Goal: Task Accomplishment & Management: Manage account settings

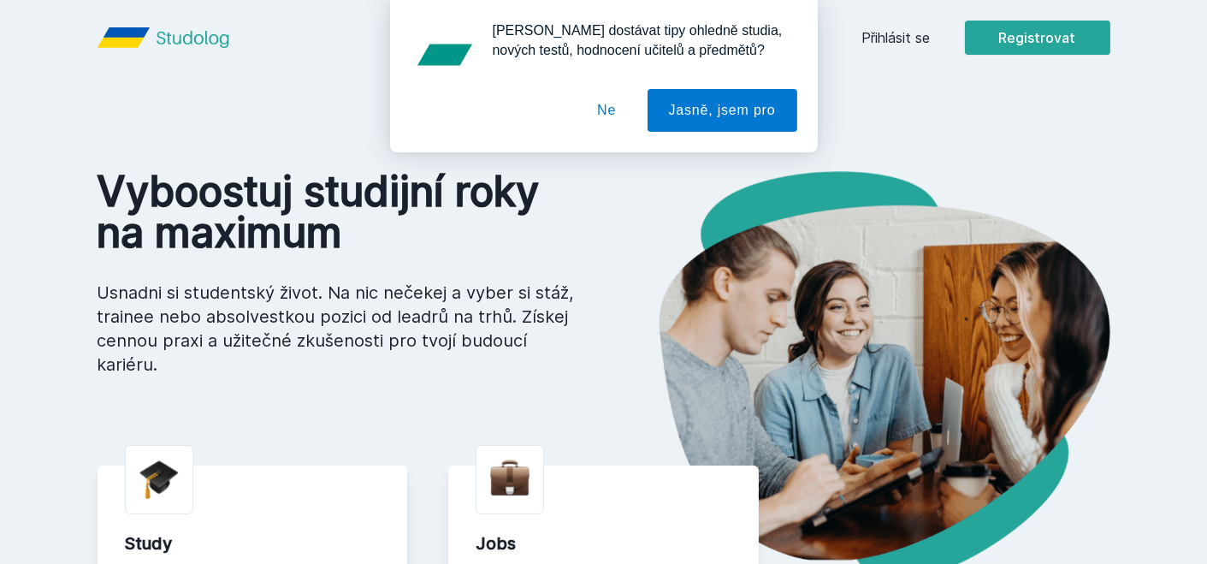
click at [913, 33] on div "[PERSON_NAME] dostávat tipy ohledně studia, nových testů, hodnocení učitelů a p…" at bounding box center [603, 76] width 1207 height 152
click at [695, 118] on button "Jasně, jsem pro" at bounding box center [722, 110] width 150 height 43
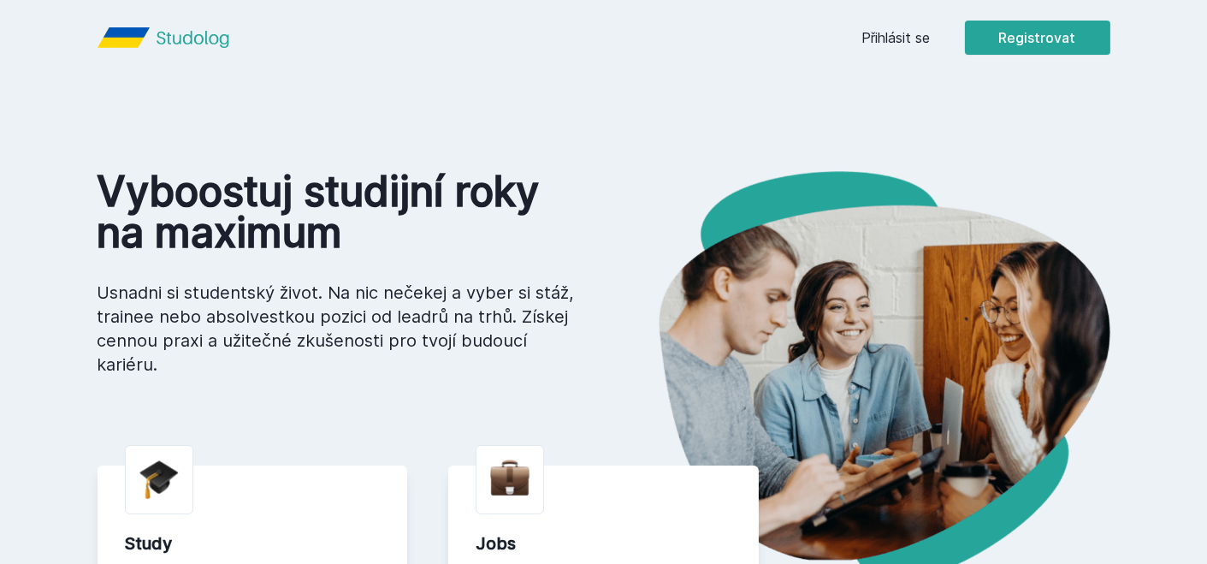
click at [918, 30] on link "Přihlásit se" at bounding box center [896, 37] width 68 height 21
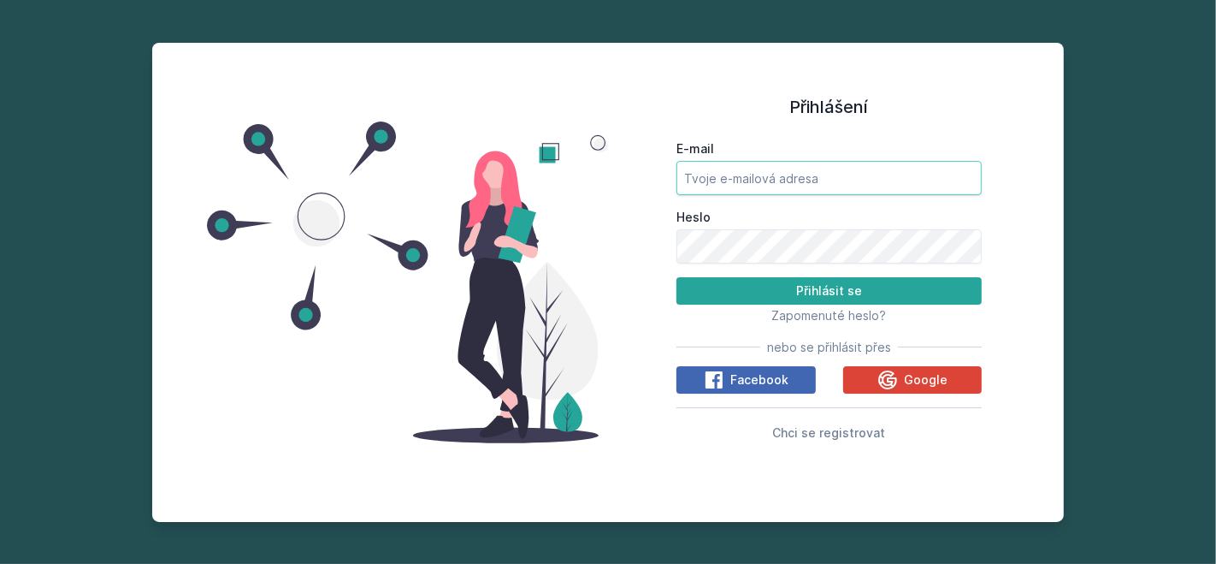
click at [790, 170] on input "E-mail" at bounding box center [828, 178] width 305 height 34
click at [913, 104] on h1 "Přihlášení" at bounding box center [828, 107] width 305 height 26
click at [873, 179] on input "E-mail" at bounding box center [828, 178] width 305 height 34
type input "[EMAIL_ADDRESS][DOMAIN_NAME]"
click at [676, 277] on button "Přihlásit se" at bounding box center [828, 290] width 305 height 27
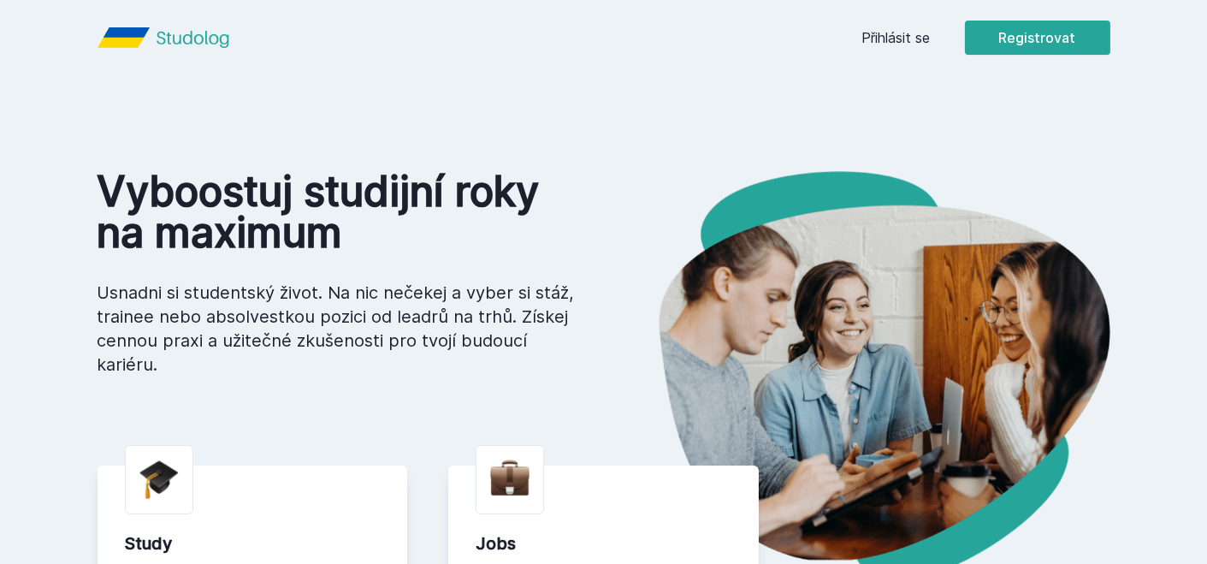
drag, startPoint x: 894, startPoint y: 35, endPoint x: 894, endPoint y: 26, distance: 9.4
click at [894, 26] on div "Přihlásit se Registrovat" at bounding box center [986, 38] width 248 height 34
click at [905, 42] on link "Přihlásit se" at bounding box center [896, 37] width 68 height 21
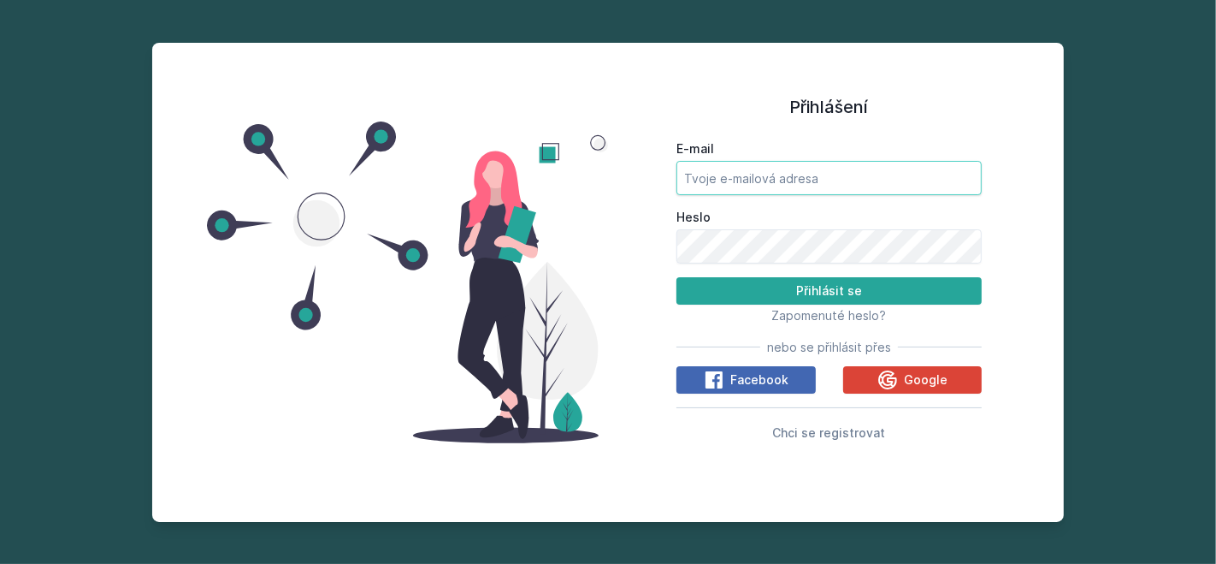
click at [712, 180] on input "E-mail" at bounding box center [828, 178] width 305 height 34
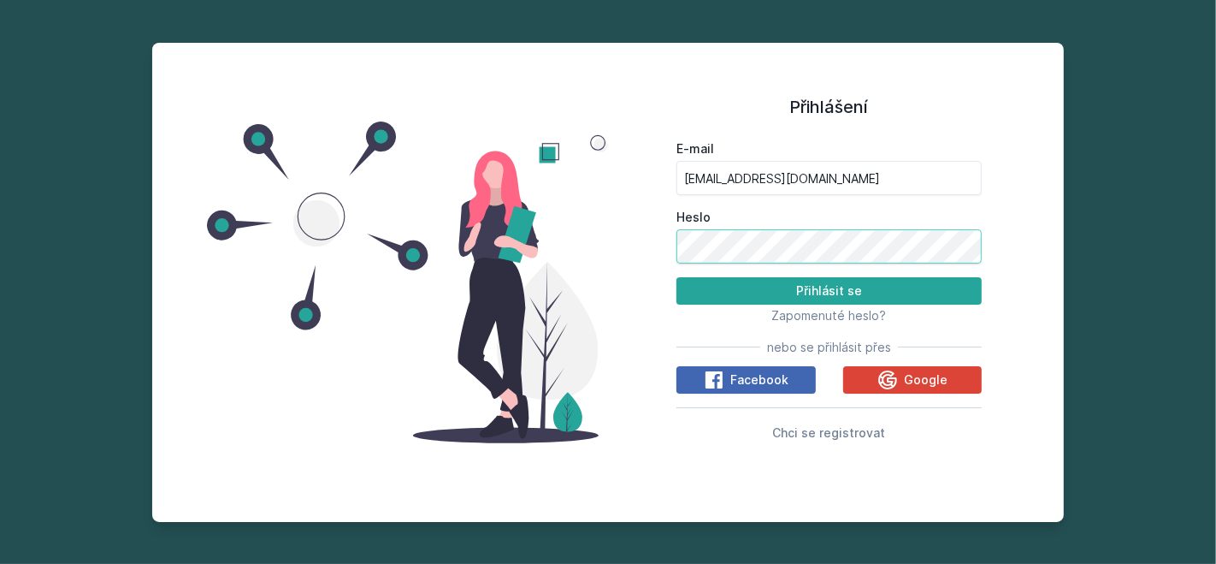
click at [676, 277] on button "Přihlásit se" at bounding box center [828, 290] width 305 height 27
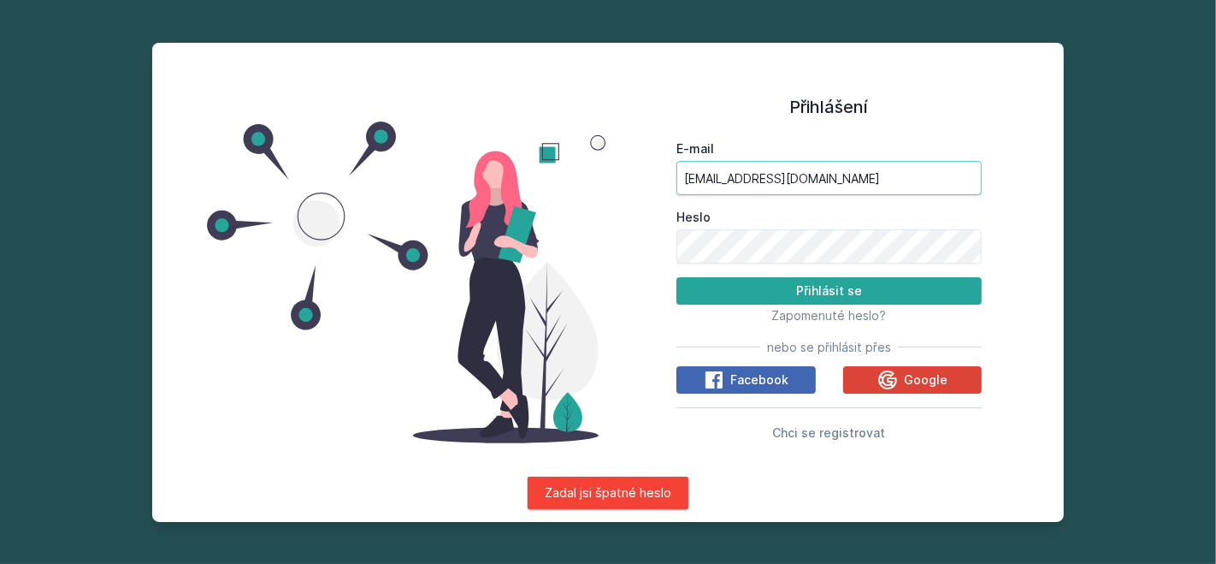
drag, startPoint x: 866, startPoint y: 186, endPoint x: 511, endPoint y: 184, distance: 355.8
click at [511, 184] on div "Přihlášení E-mail [EMAIL_ADDRESS][DOMAIN_NAME] [PERSON_NAME] se Zapomenuté hesl…" at bounding box center [608, 282] width 912 height 479
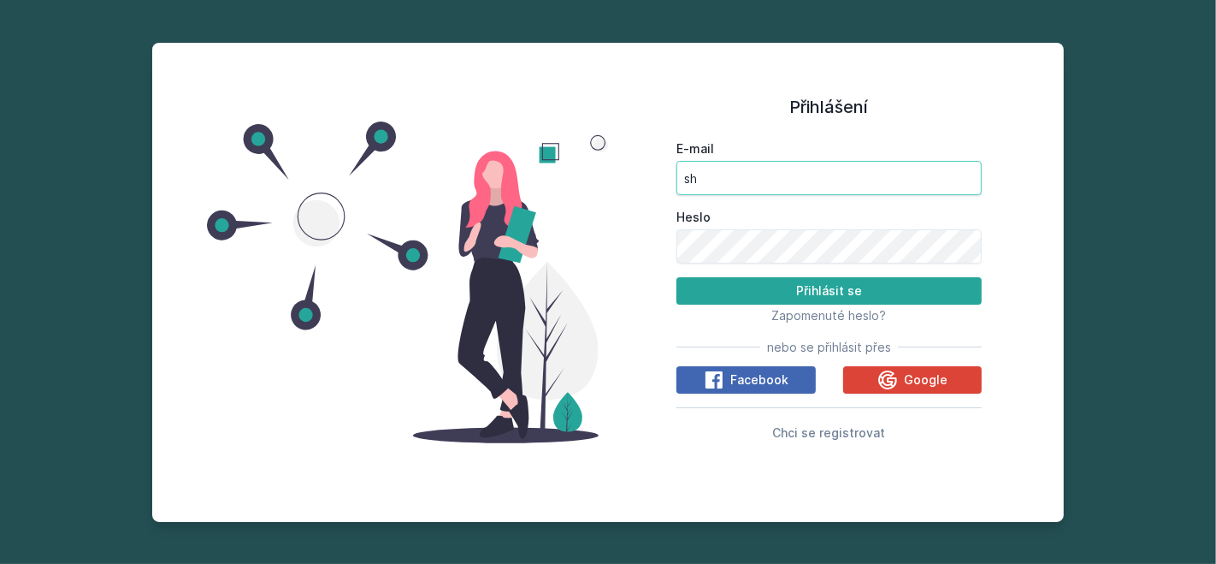
type input "s"
type input "[EMAIL_ADDRESS][DOMAIN_NAME]"
